Goal: Task Accomplishment & Management: Use online tool/utility

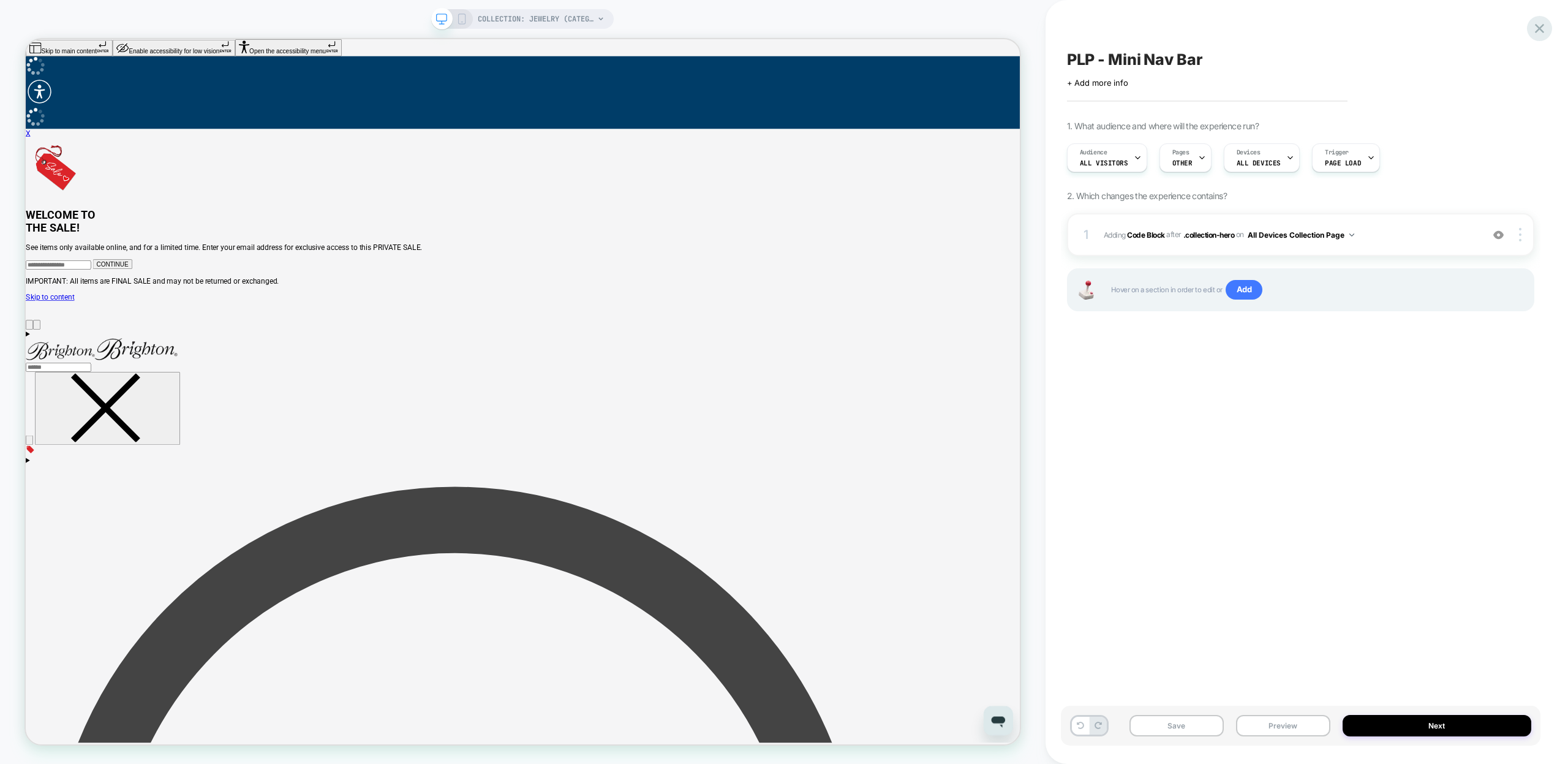
click at [1541, 21] on icon at bounding box center [1539, 28] width 16 height 16
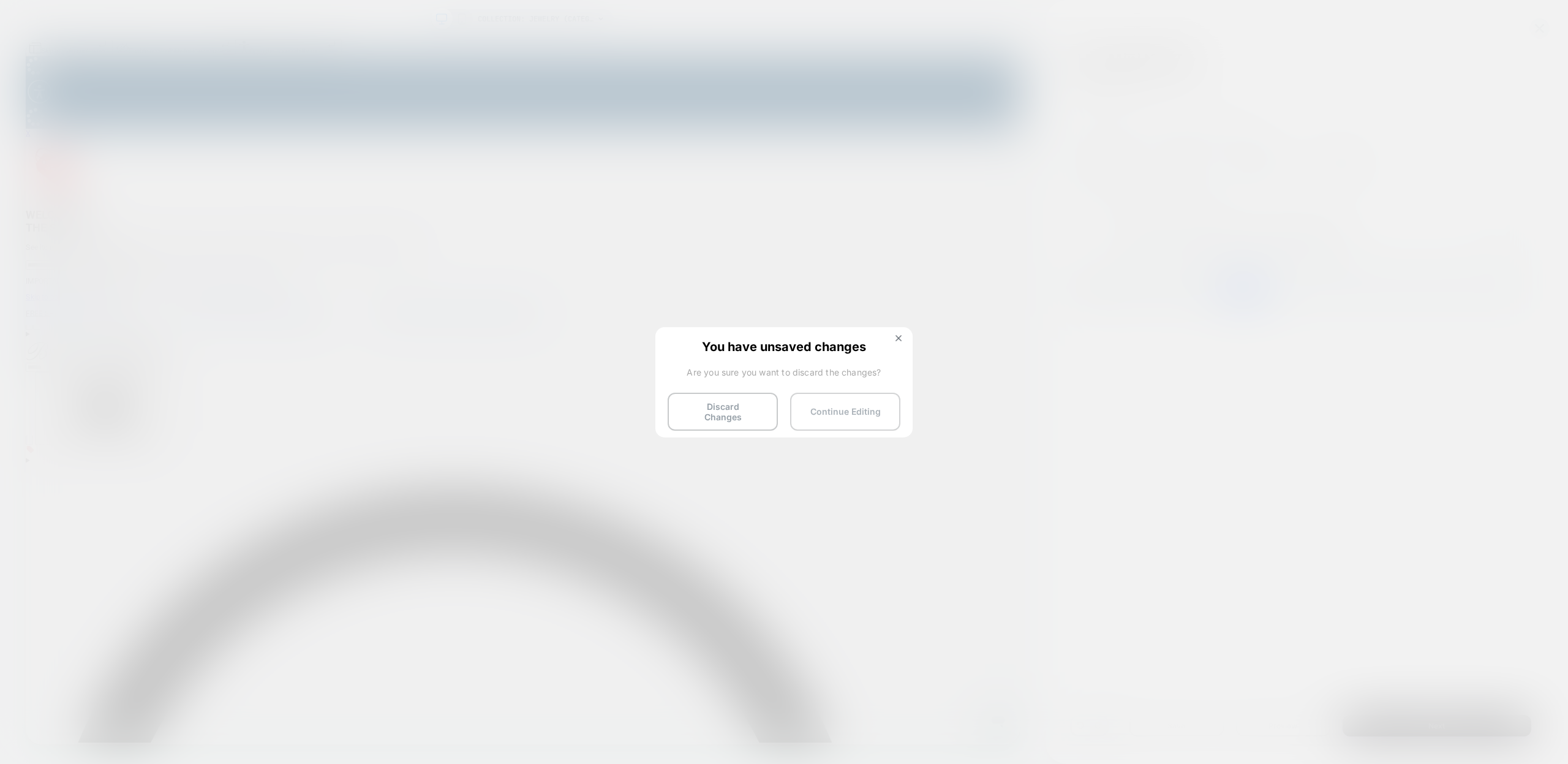
click at [841, 410] on button "Continue Editing" at bounding box center [845, 411] width 110 height 38
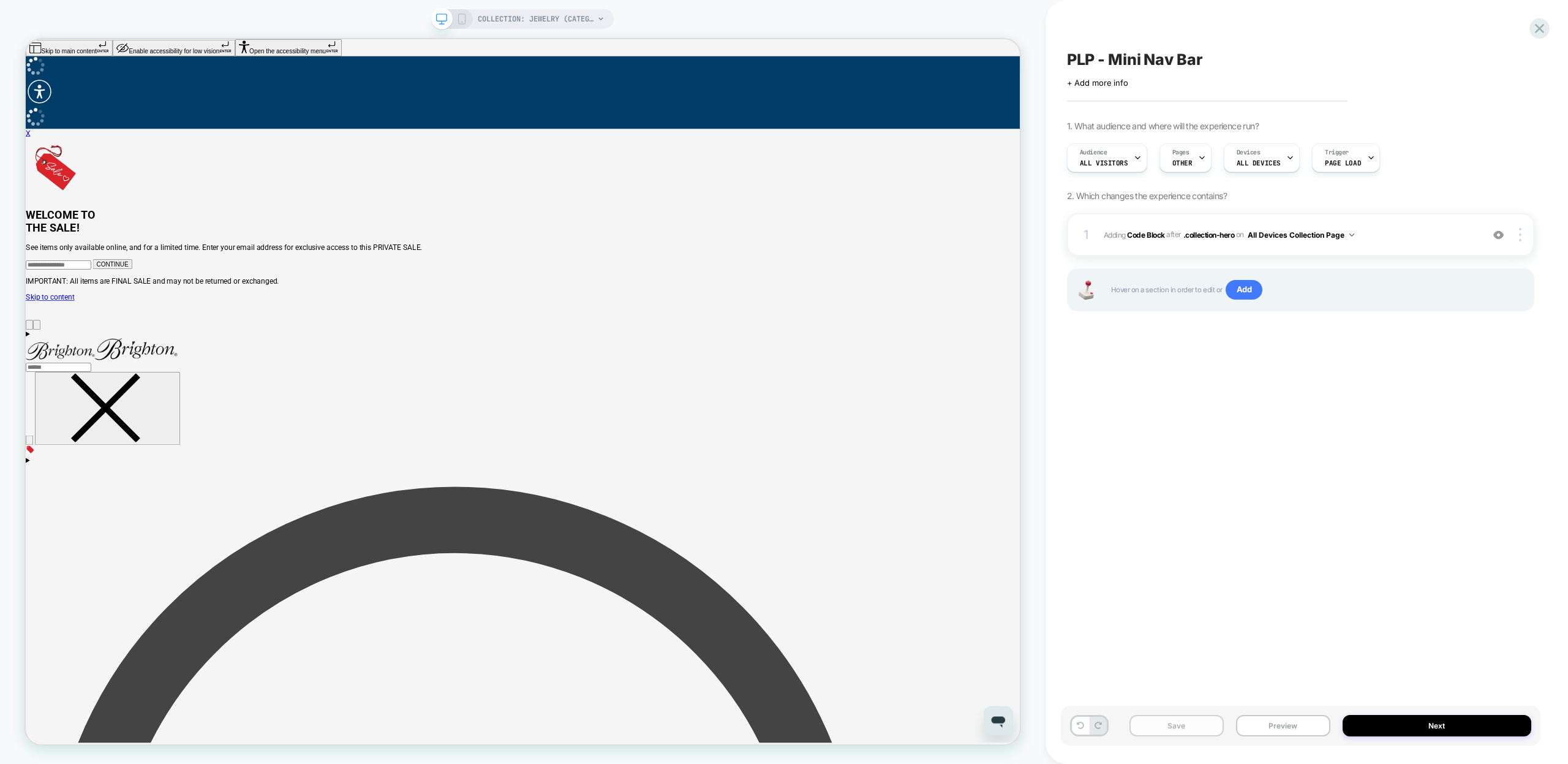
click at [1172, 716] on button "Save" at bounding box center [1176, 725] width 94 height 21
click at [1531, 32] on icon at bounding box center [1539, 28] width 16 height 16
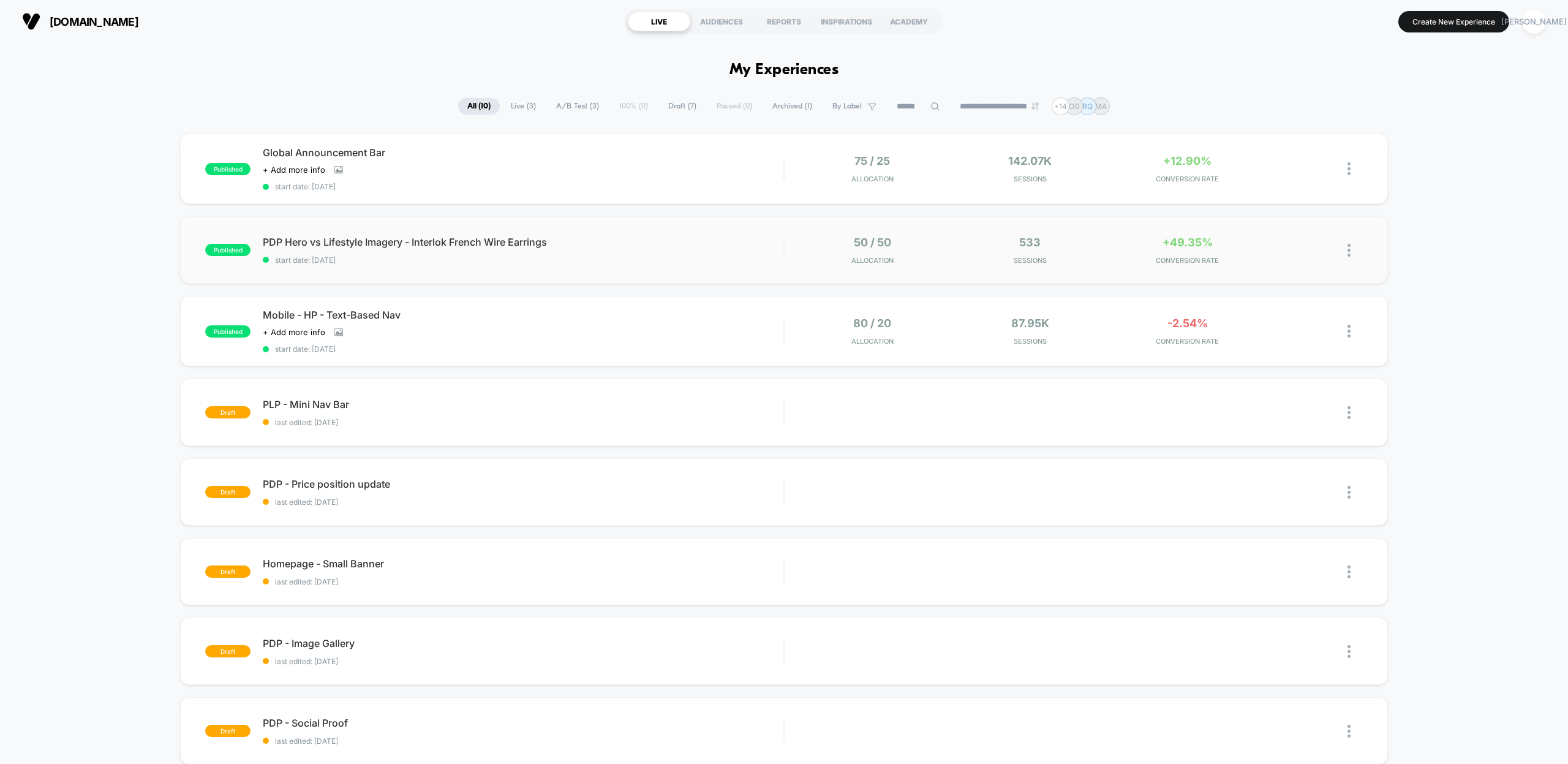
click at [345, 236] on span "PDP Hero vs Lifestyle Imagery - Interlok French Wire Earrings" at bounding box center [522, 241] width 520 height 13
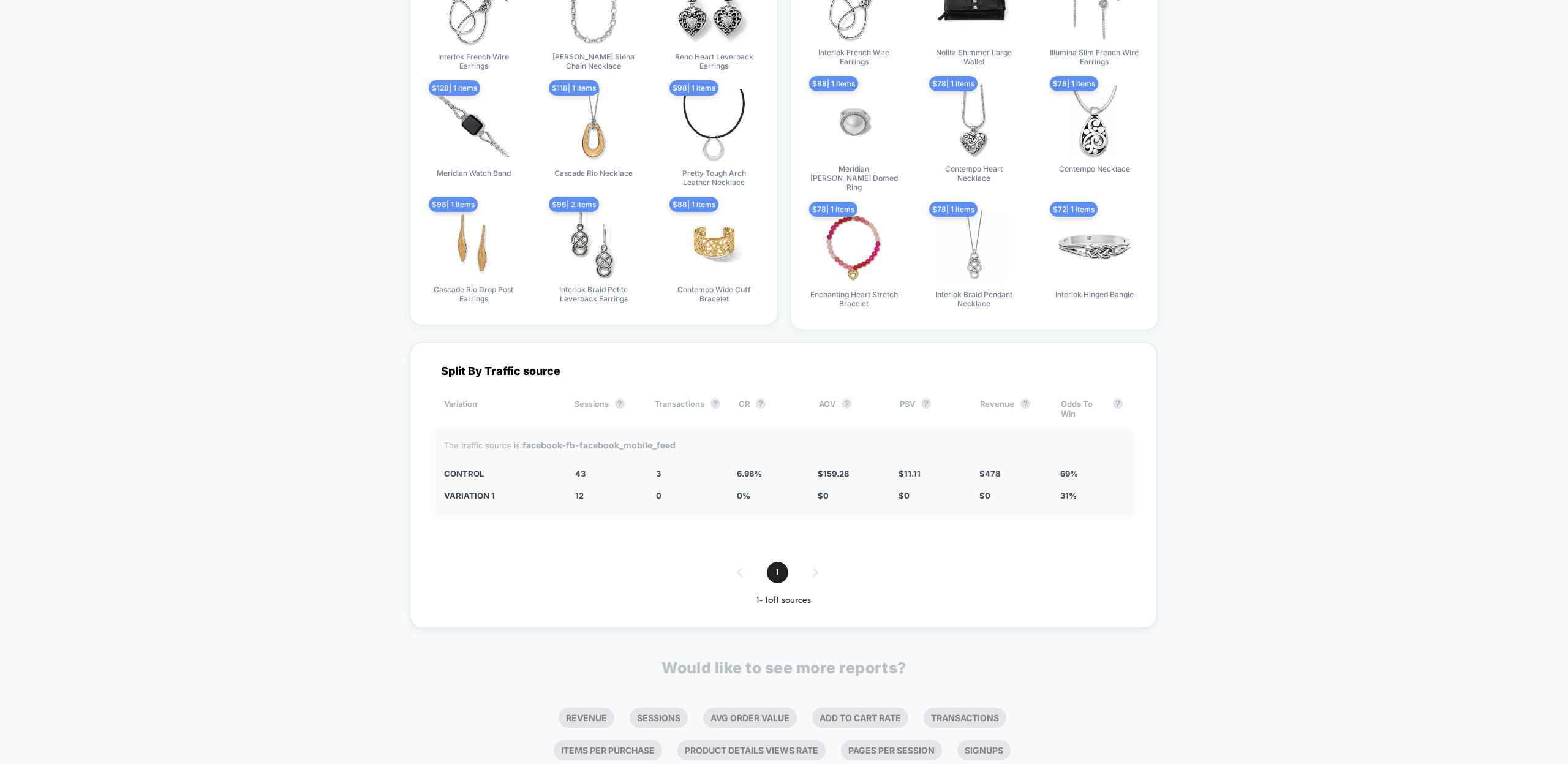
scroll to position [1935, 0]
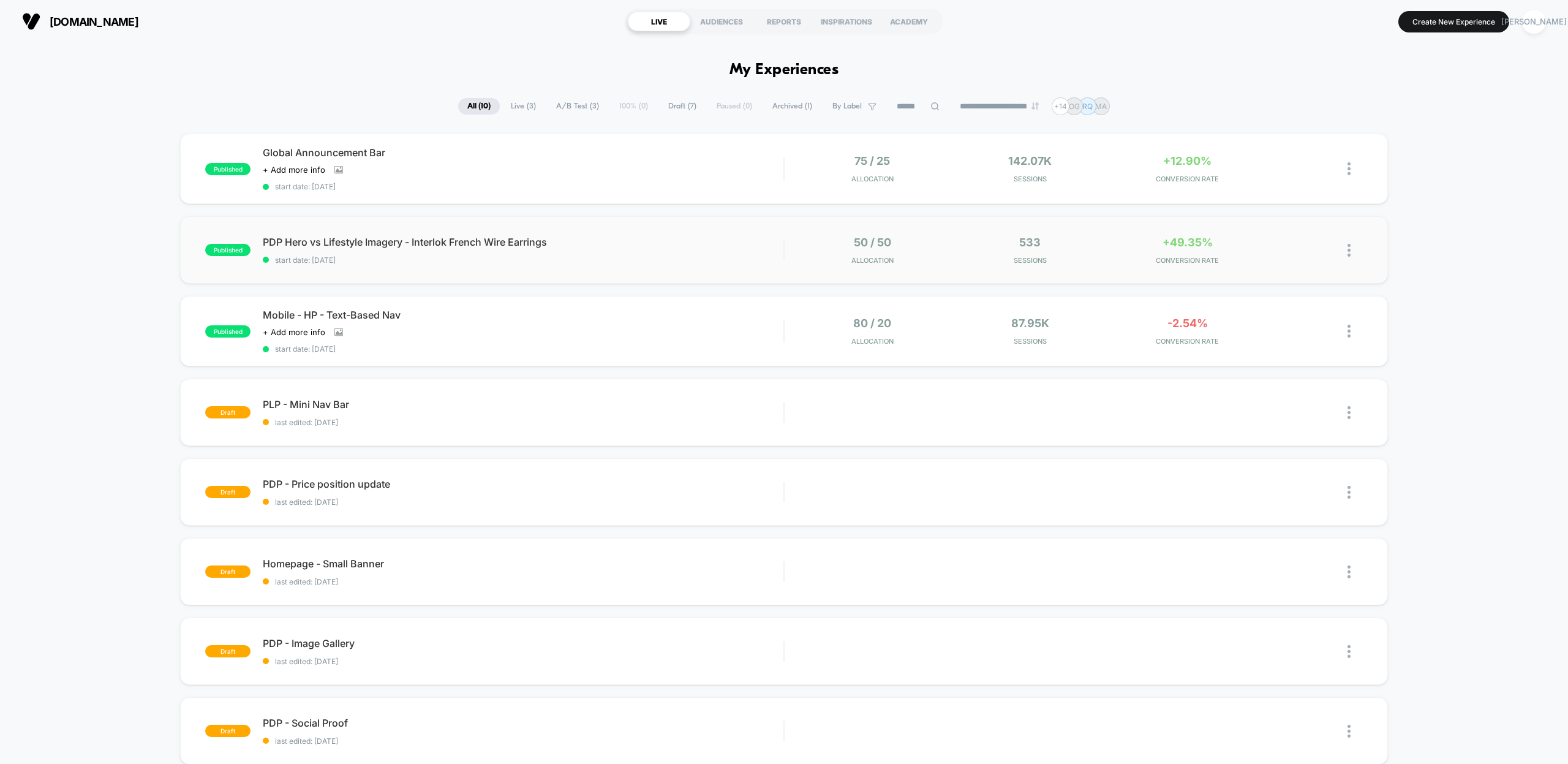
click at [1347, 251] on img at bounding box center [1348, 249] width 3 height 13
click at [1287, 175] on div "Edit" at bounding box center [1286, 179] width 110 height 27
click at [94, 168] on div "published Global Announcement Bar Click to view images Click to edit experience…" at bounding box center [784, 559] width 1568 height 851
